Goal: Task Accomplishment & Management: Use online tool/utility

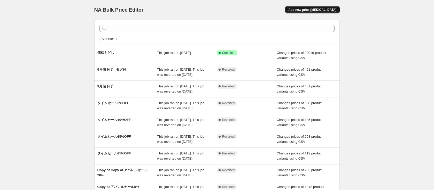
click at [310, 9] on span "Add new price [MEDICAL_DATA]" at bounding box center [312, 10] width 48 height 4
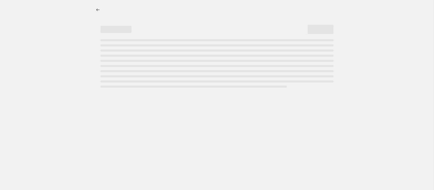
select select "percentage"
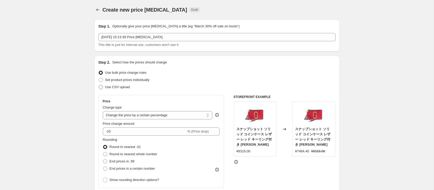
click at [121, 84] on label "Use CSV upload" at bounding box center [113, 87] width 31 height 7
click at [99, 85] on input "Use CSV upload" at bounding box center [99, 85] width 0 height 0
radio input "true"
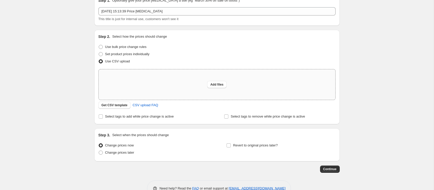
scroll to position [40, 0]
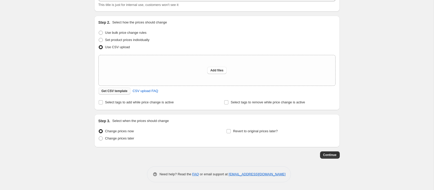
click at [115, 91] on span "Get CSV template" at bounding box center [114, 91] width 26 height 4
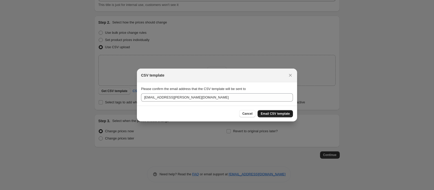
click at [281, 113] on span "Email CSV template" at bounding box center [274, 114] width 29 height 4
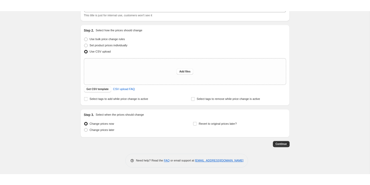
scroll to position [0, 0]
